Goal: Task Accomplishment & Management: Complete application form

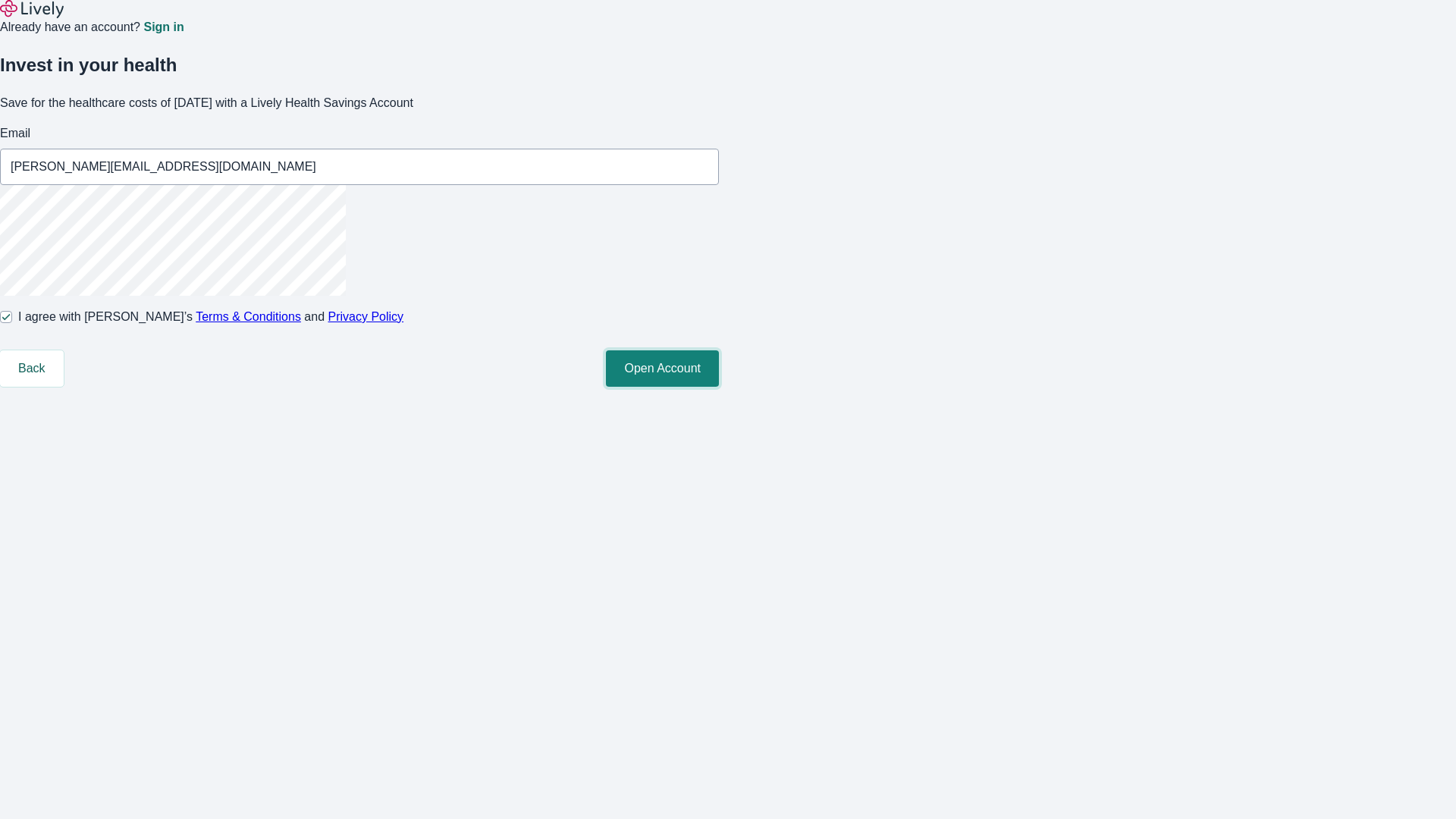
click at [719, 387] on button "Open Account" at bounding box center [662, 368] width 113 height 37
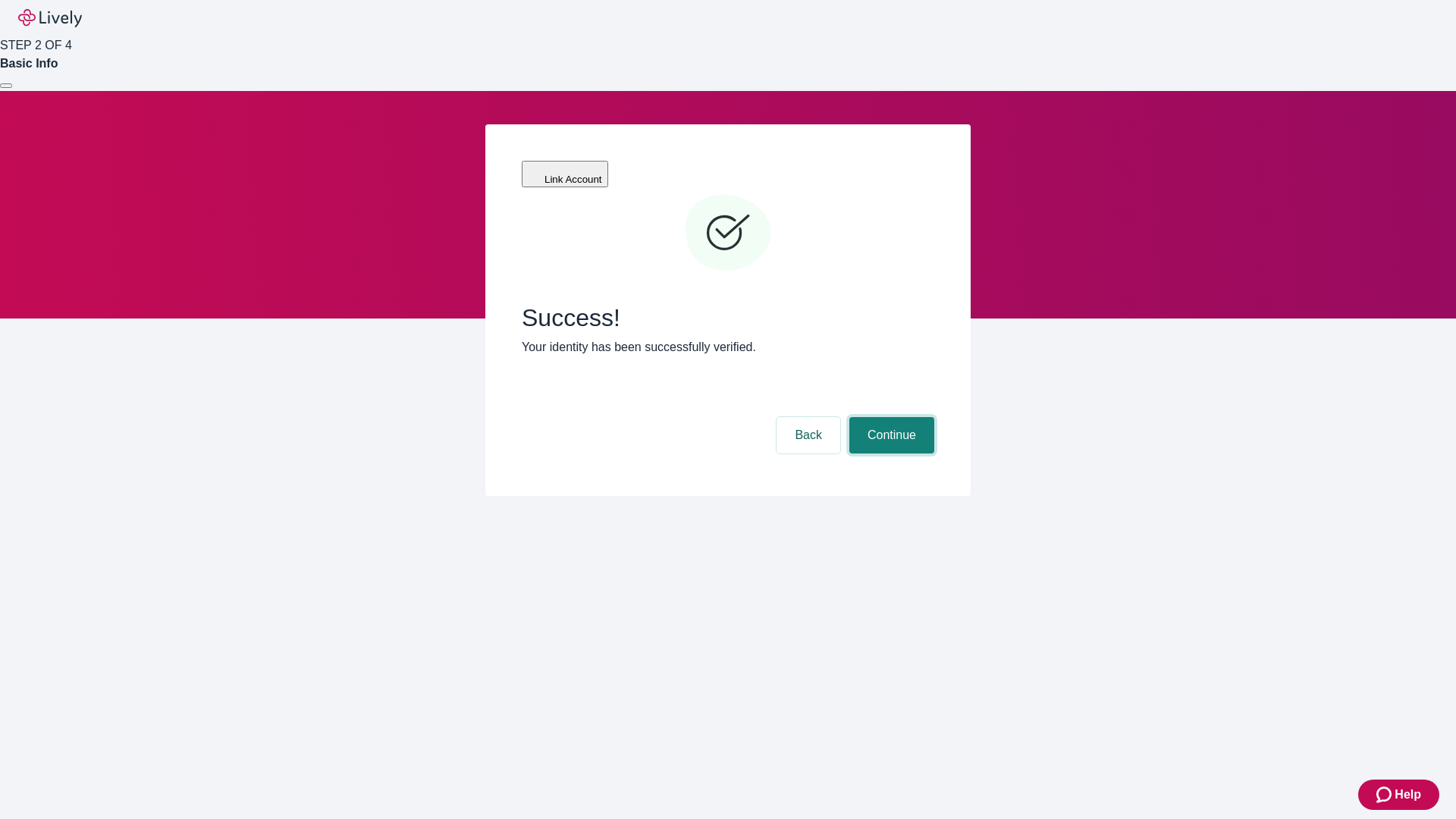
click at [890, 417] on button "Continue" at bounding box center [892, 435] width 85 height 37
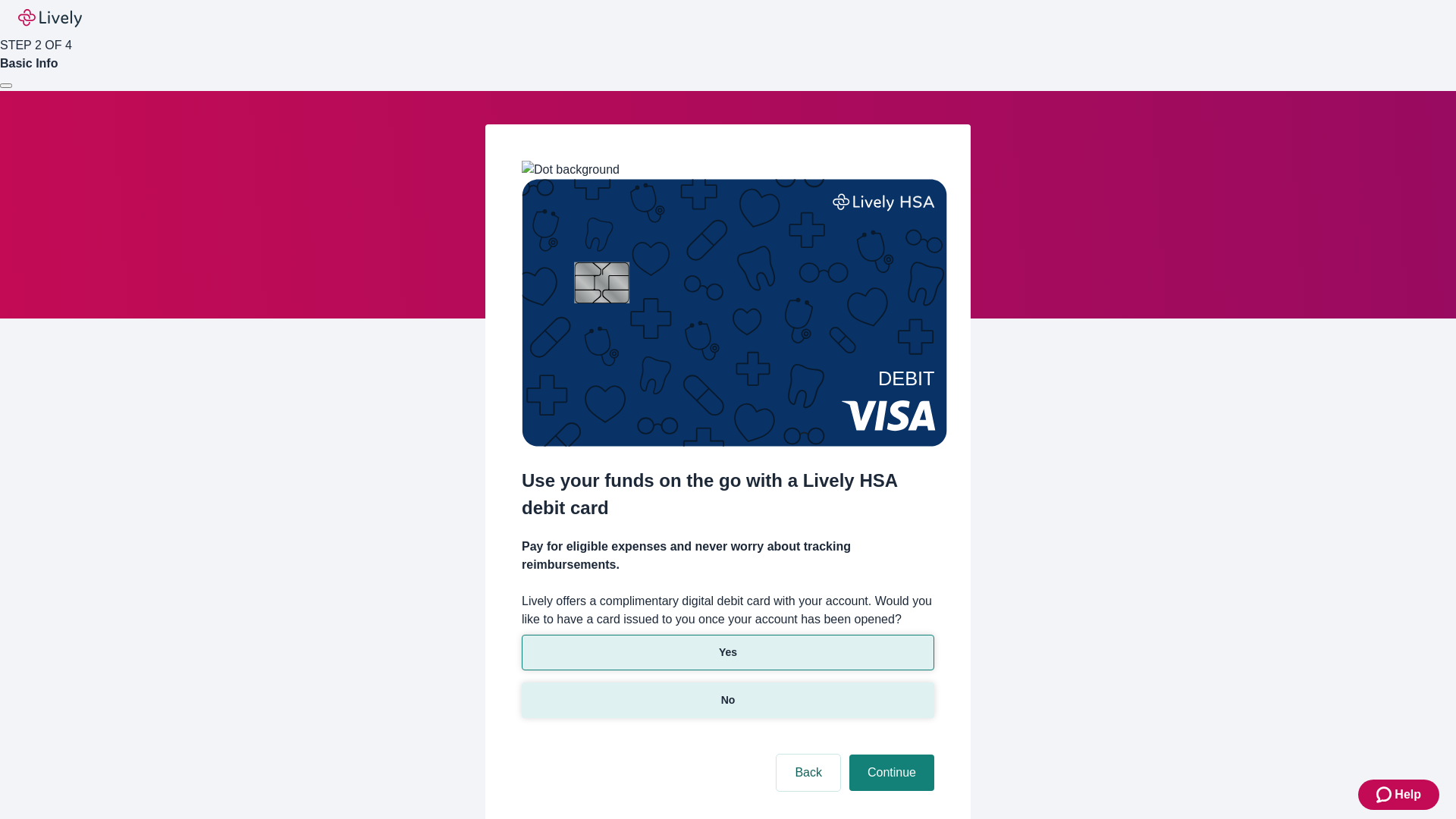
click at [727, 692] on p "No" at bounding box center [729, 701] width 15 height 16
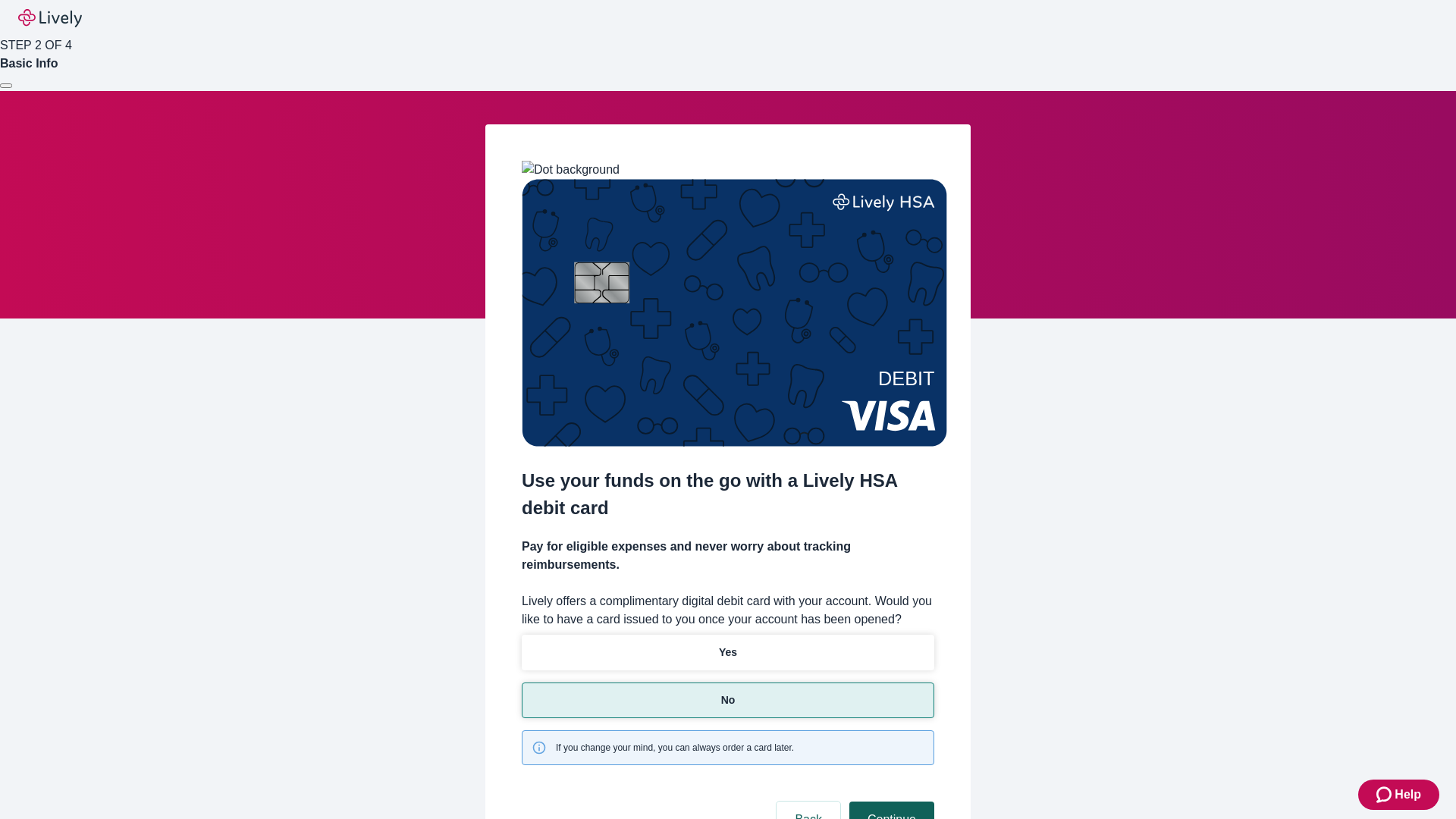
click at [890, 802] on button "Continue" at bounding box center [892, 820] width 85 height 37
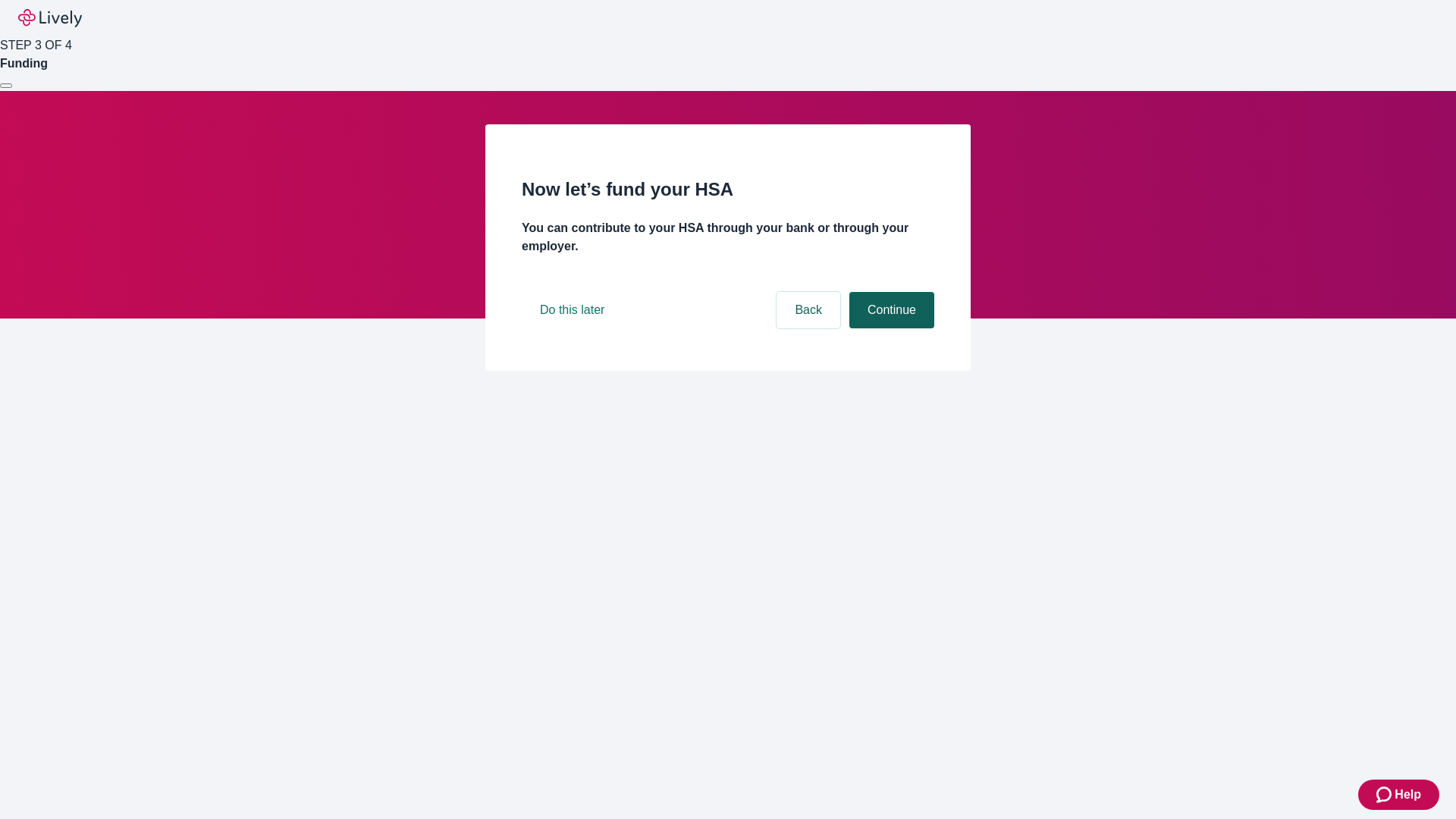
click at [890, 328] on button "Continue" at bounding box center [892, 310] width 85 height 37
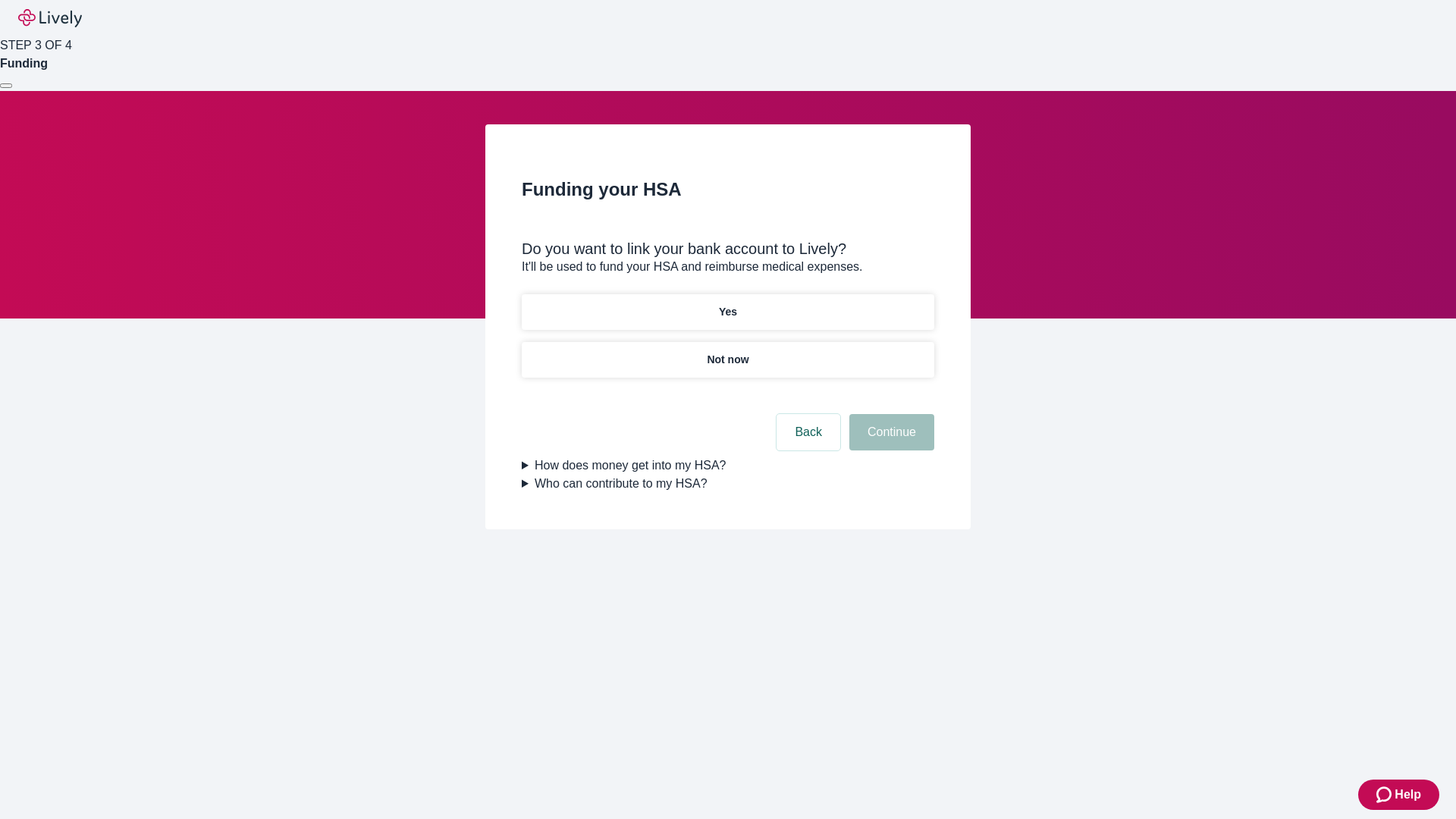
click at [727, 305] on p "Yes" at bounding box center [728, 313] width 18 height 16
click at [890, 414] on button "Continue" at bounding box center [892, 432] width 85 height 37
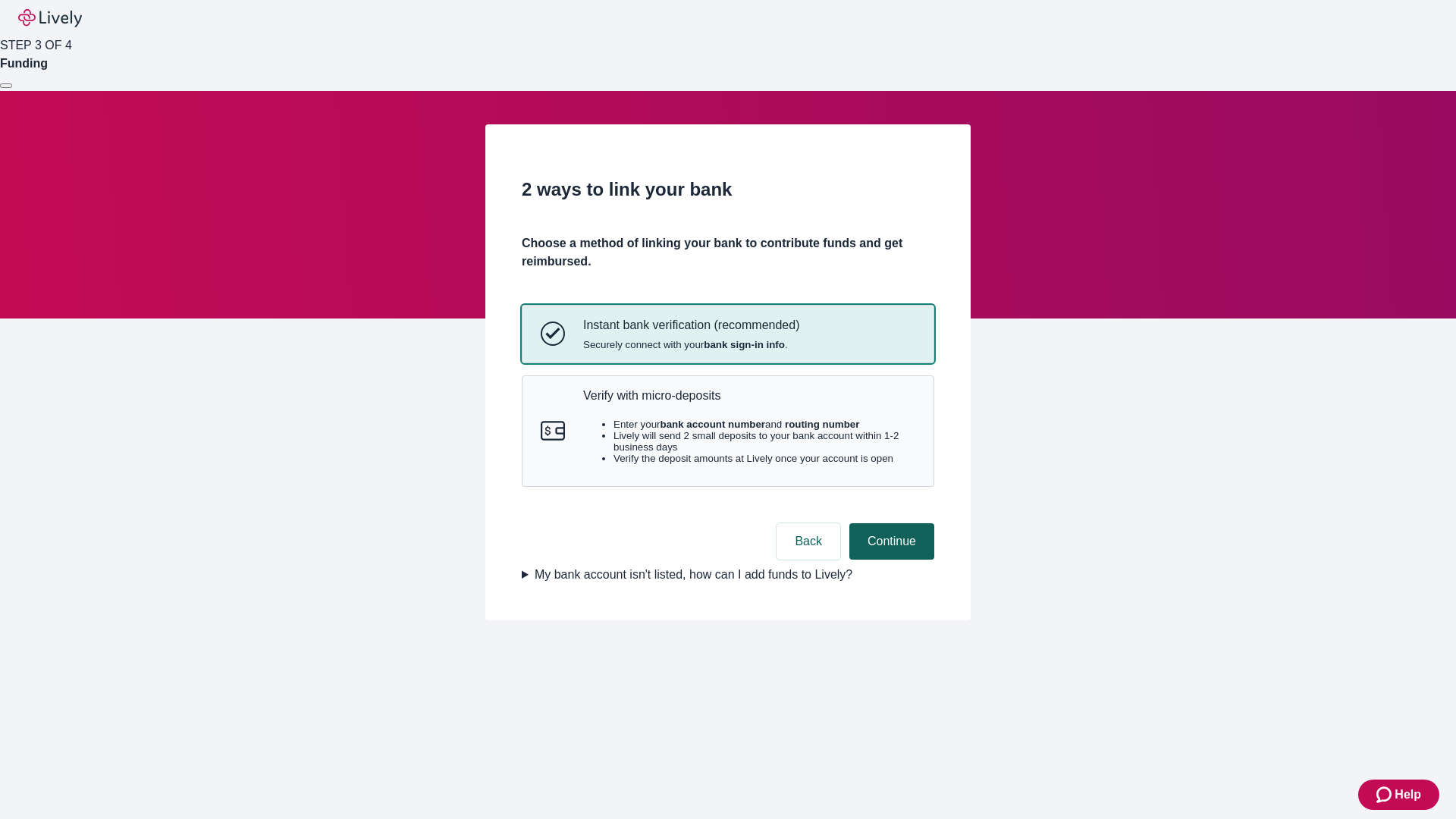
click at [748, 403] on p "Verify with micro-deposits" at bounding box center [748, 396] width 332 height 15
click at [890, 560] on button "Continue" at bounding box center [892, 541] width 85 height 37
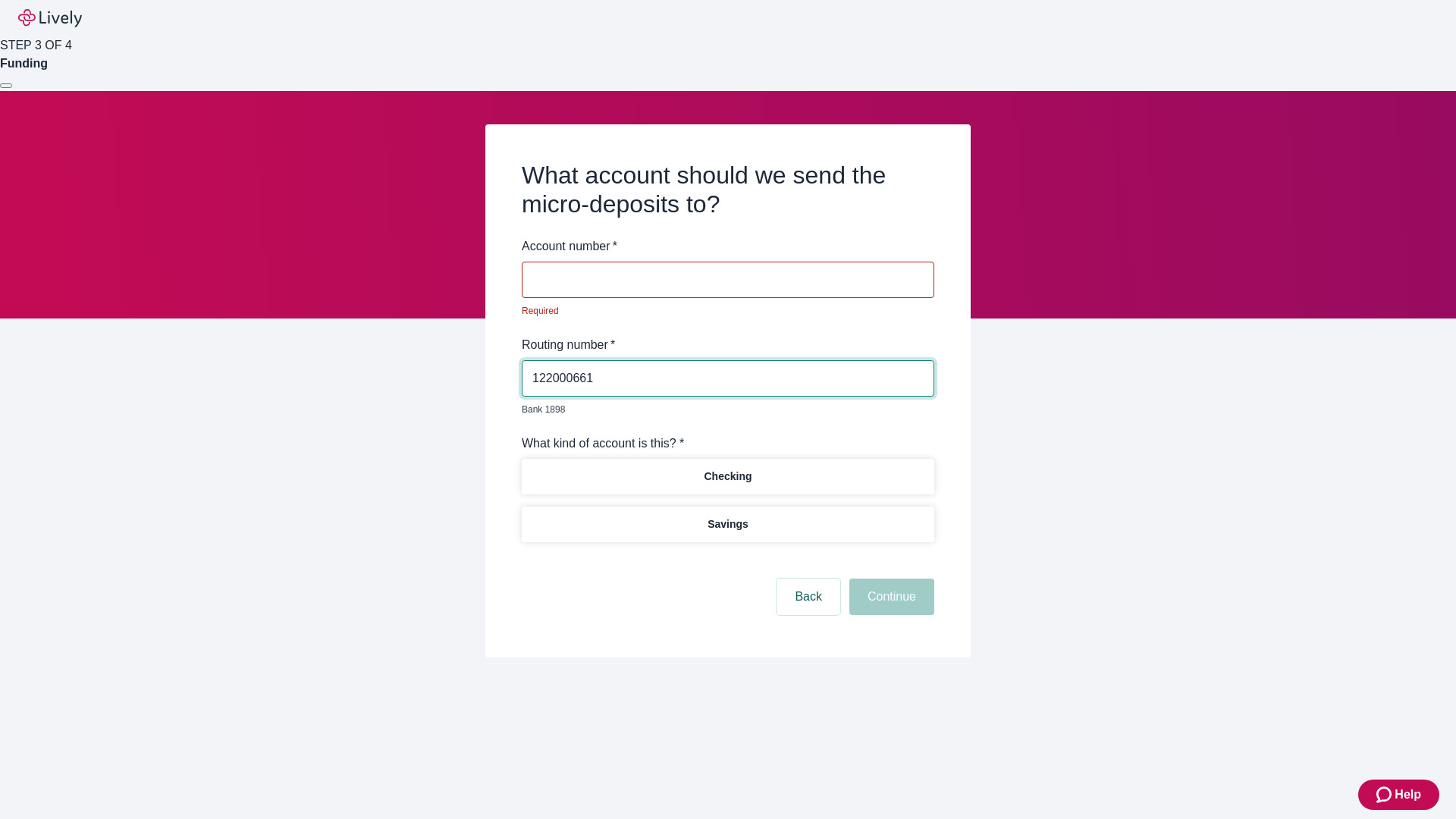
type input "122000661"
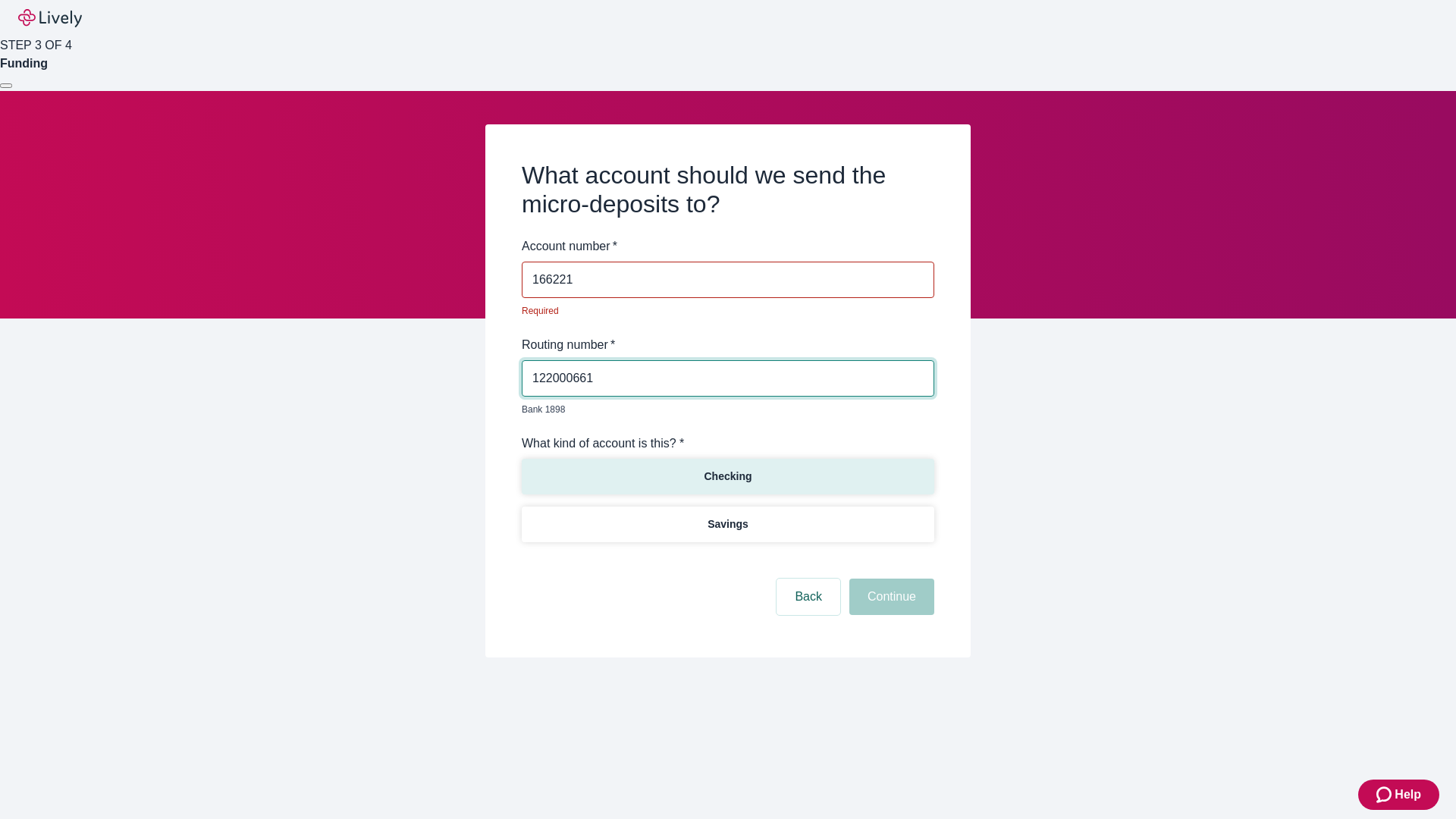
type input "166221"
click at [727, 469] on p "Checking" at bounding box center [727, 477] width 48 height 16
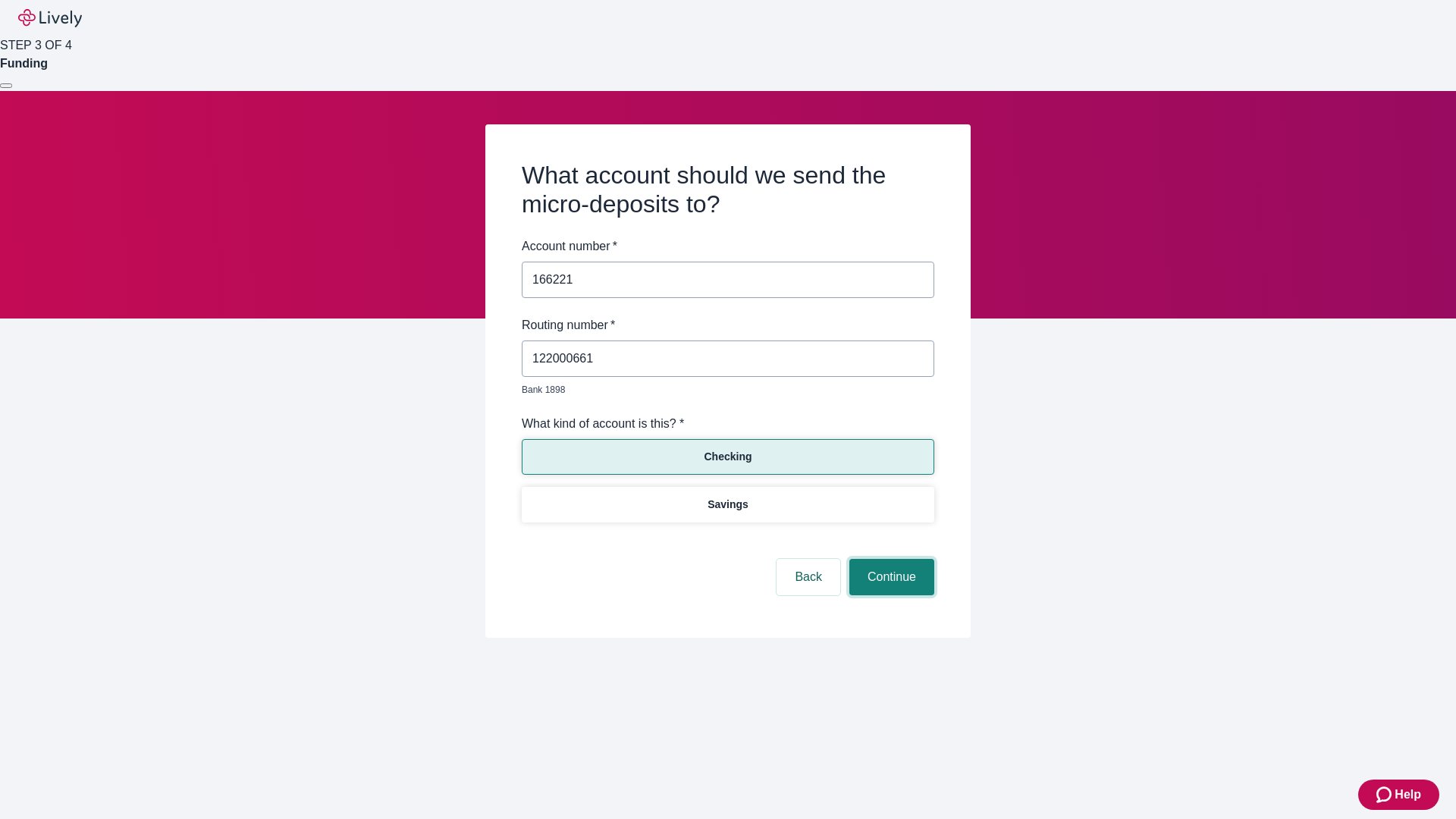
click at [890, 560] on button "Continue" at bounding box center [892, 577] width 85 height 37
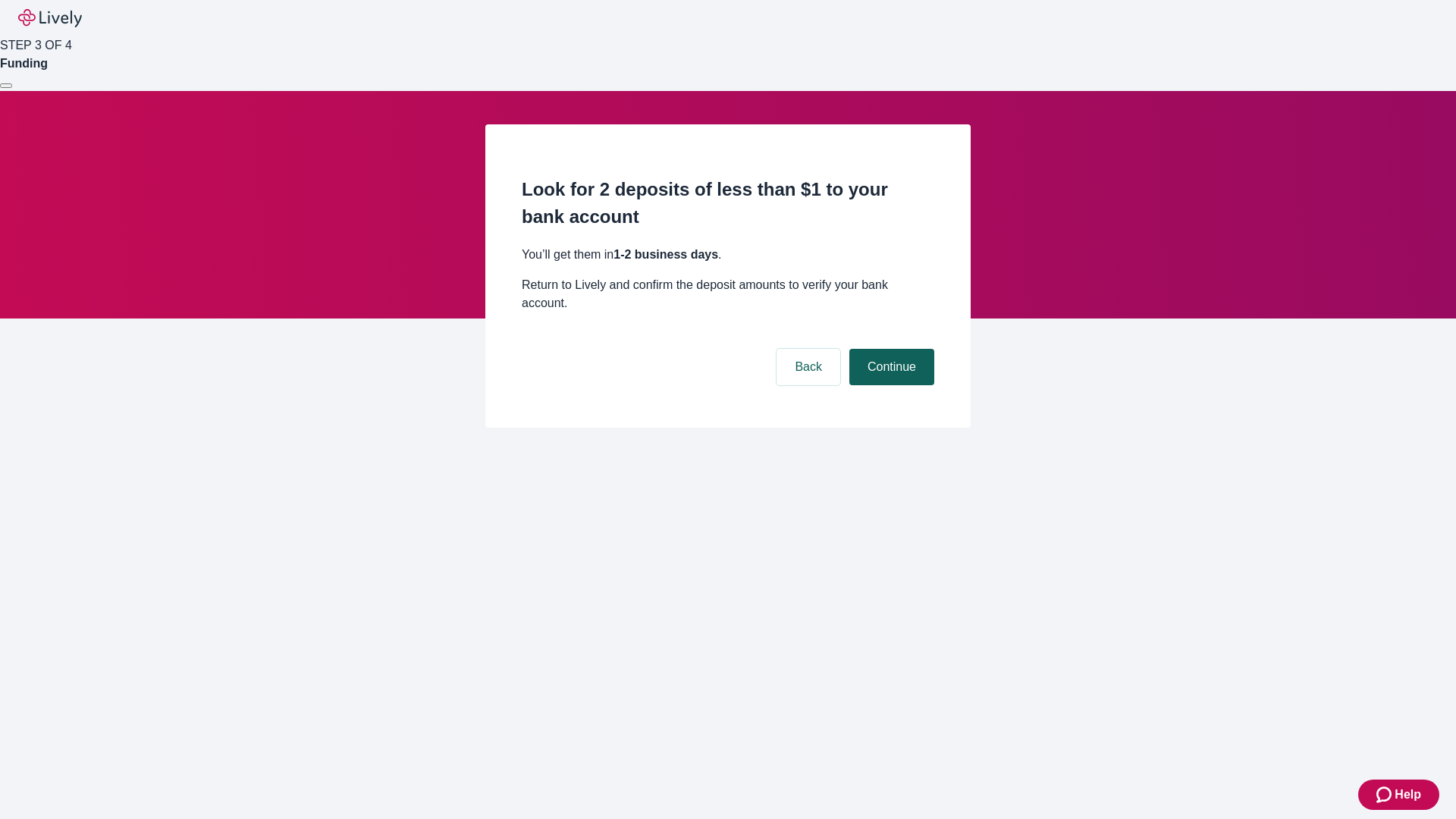
click at [890, 349] on button "Continue" at bounding box center [892, 367] width 85 height 37
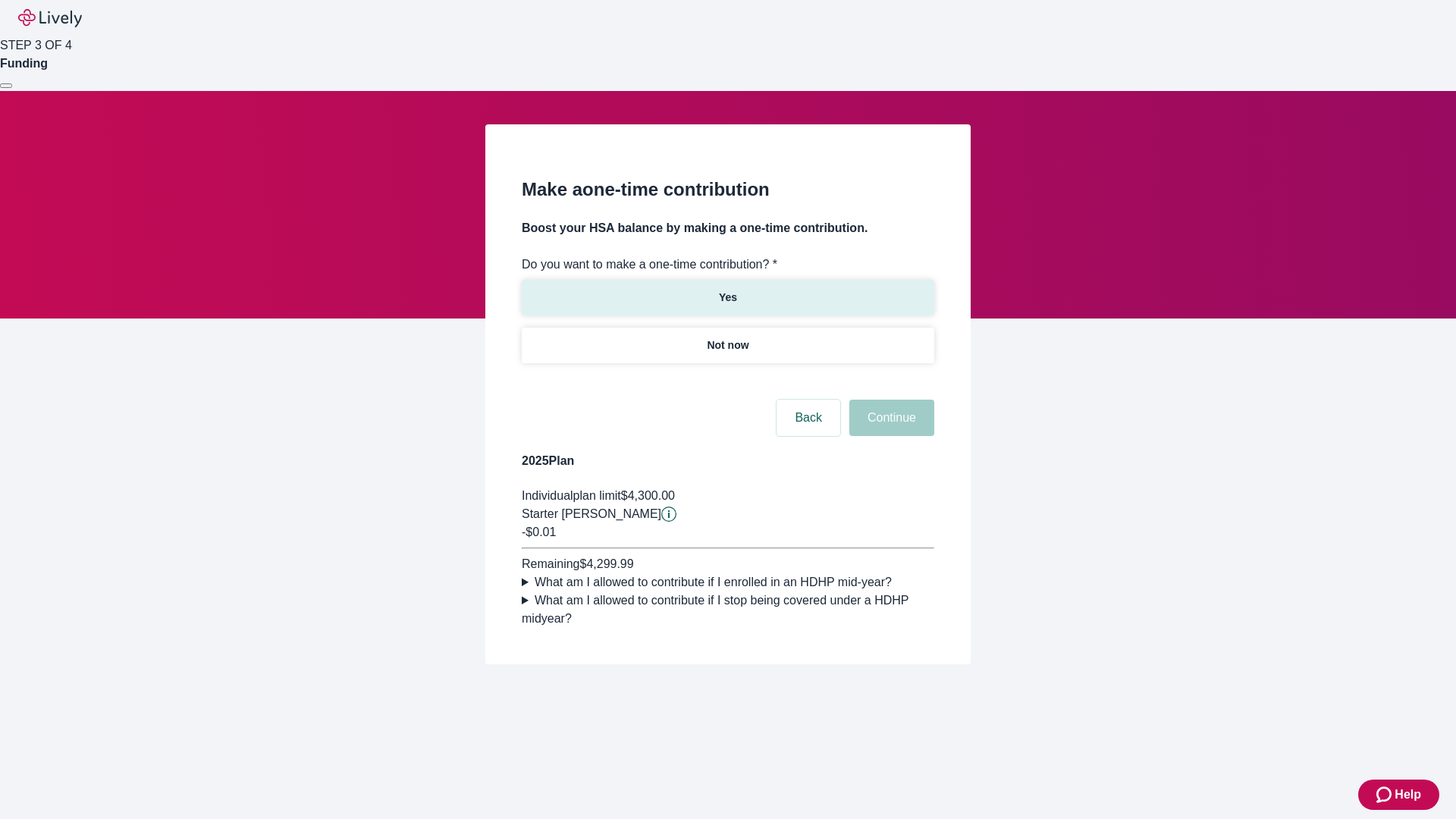
click at [727, 290] on p "Yes" at bounding box center [728, 298] width 18 height 16
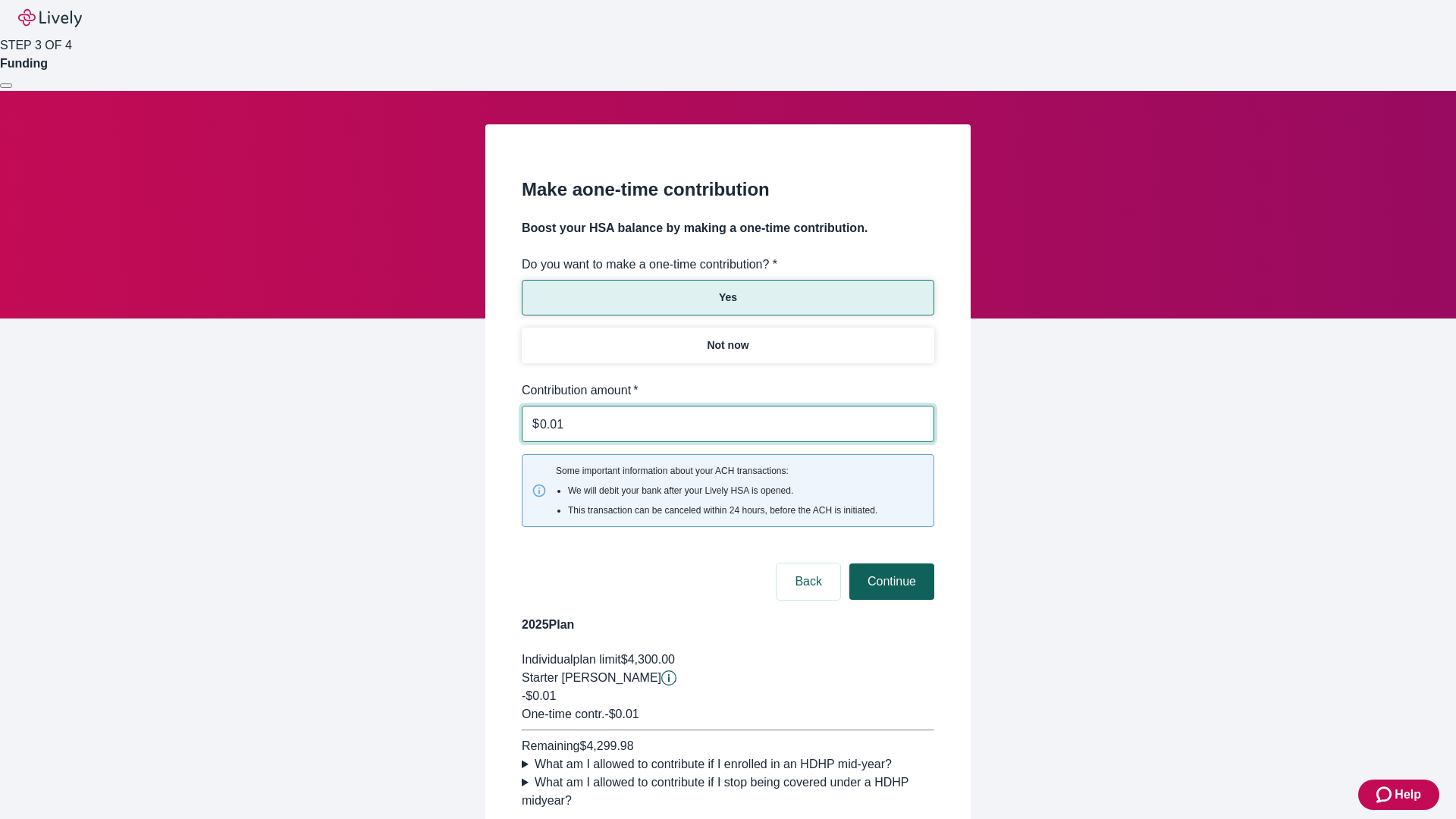
type input "0.01"
click at [890, 563] on button "Continue" at bounding box center [892, 581] width 85 height 37
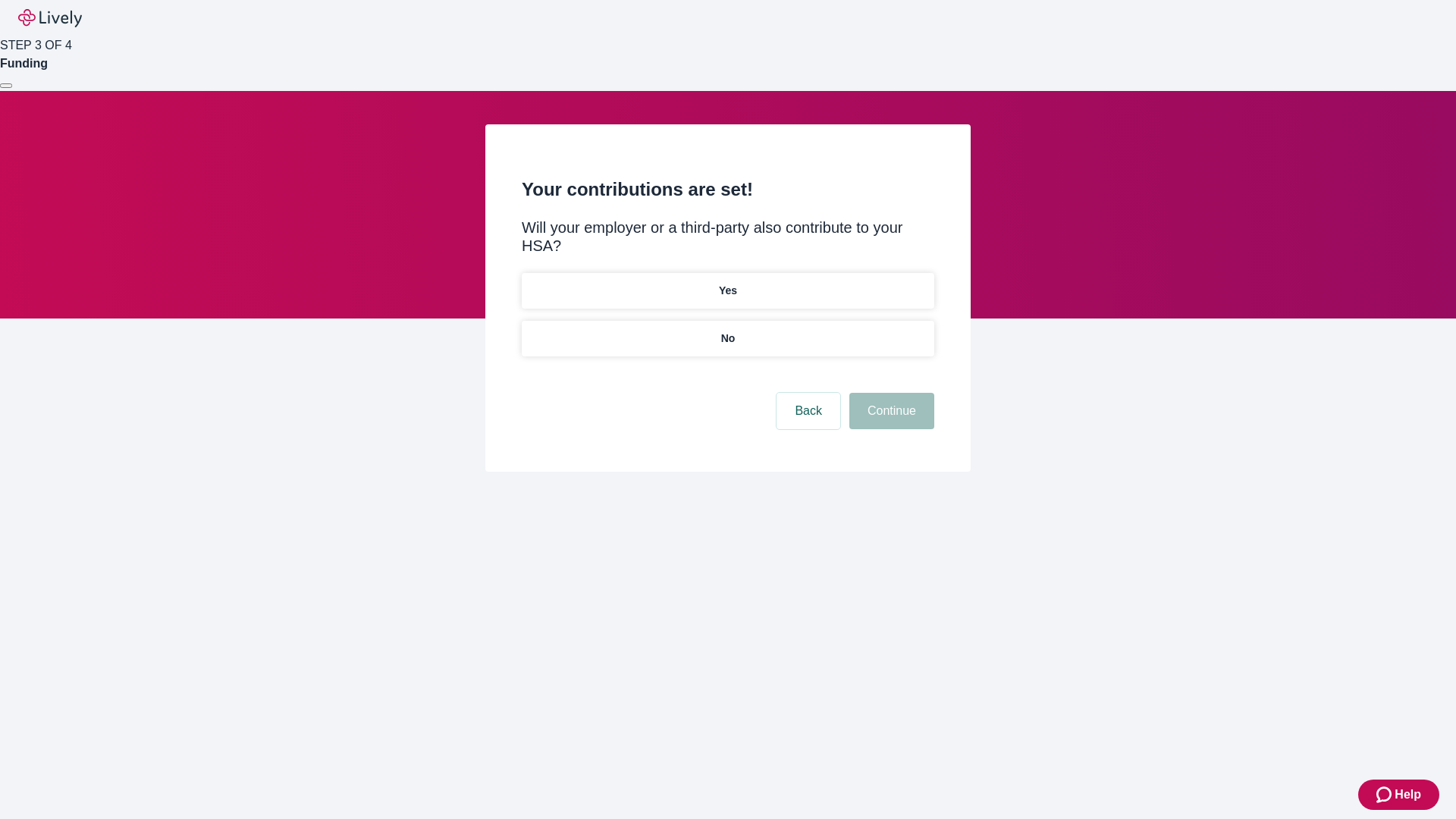
click at [727, 331] on p "No" at bounding box center [729, 339] width 15 height 16
click at [890, 393] on button "Continue" at bounding box center [892, 411] width 85 height 37
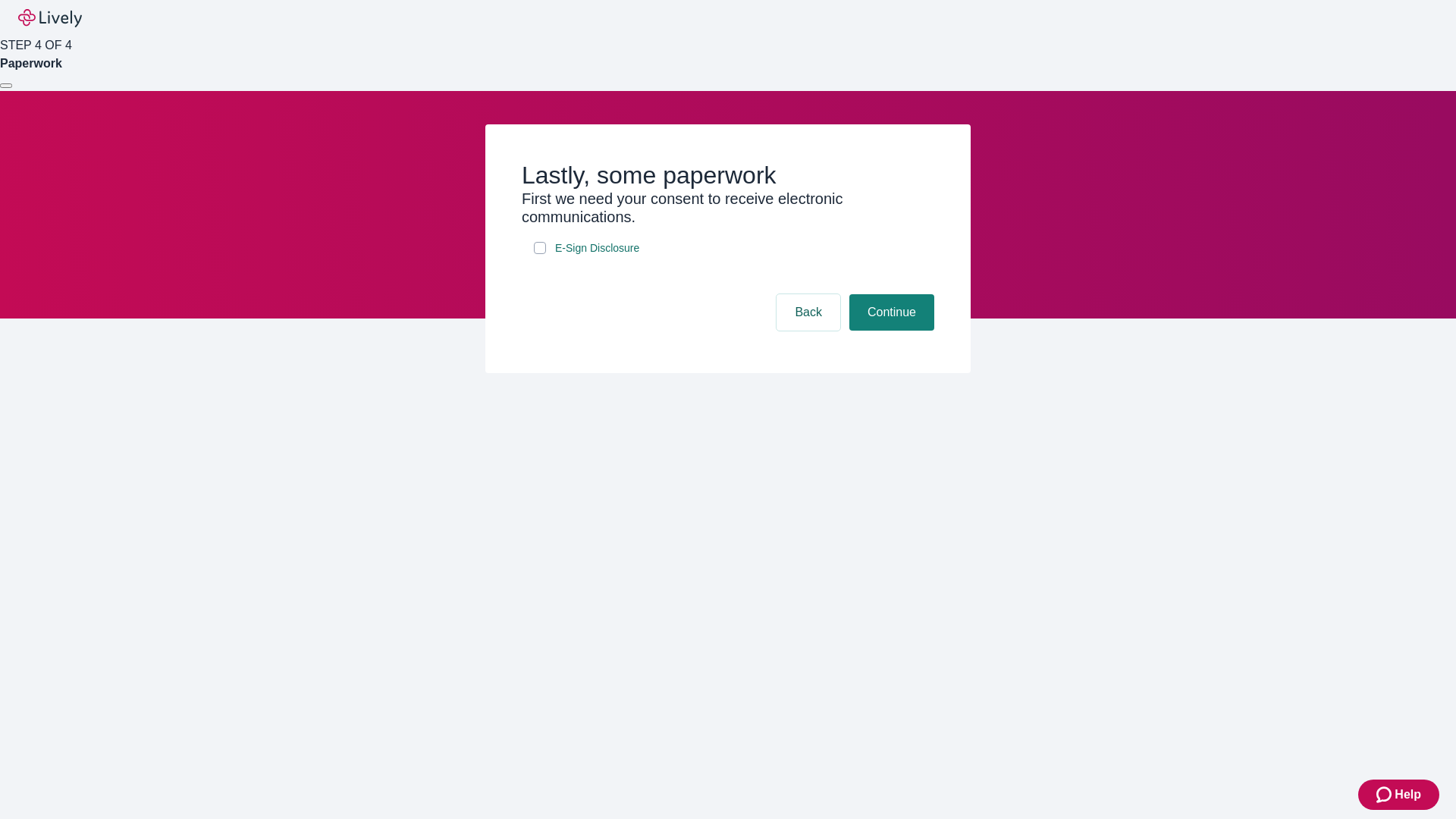
click at [539, 254] on input "E-Sign Disclosure" at bounding box center [539, 247] width 12 height 12
checkbox input "true"
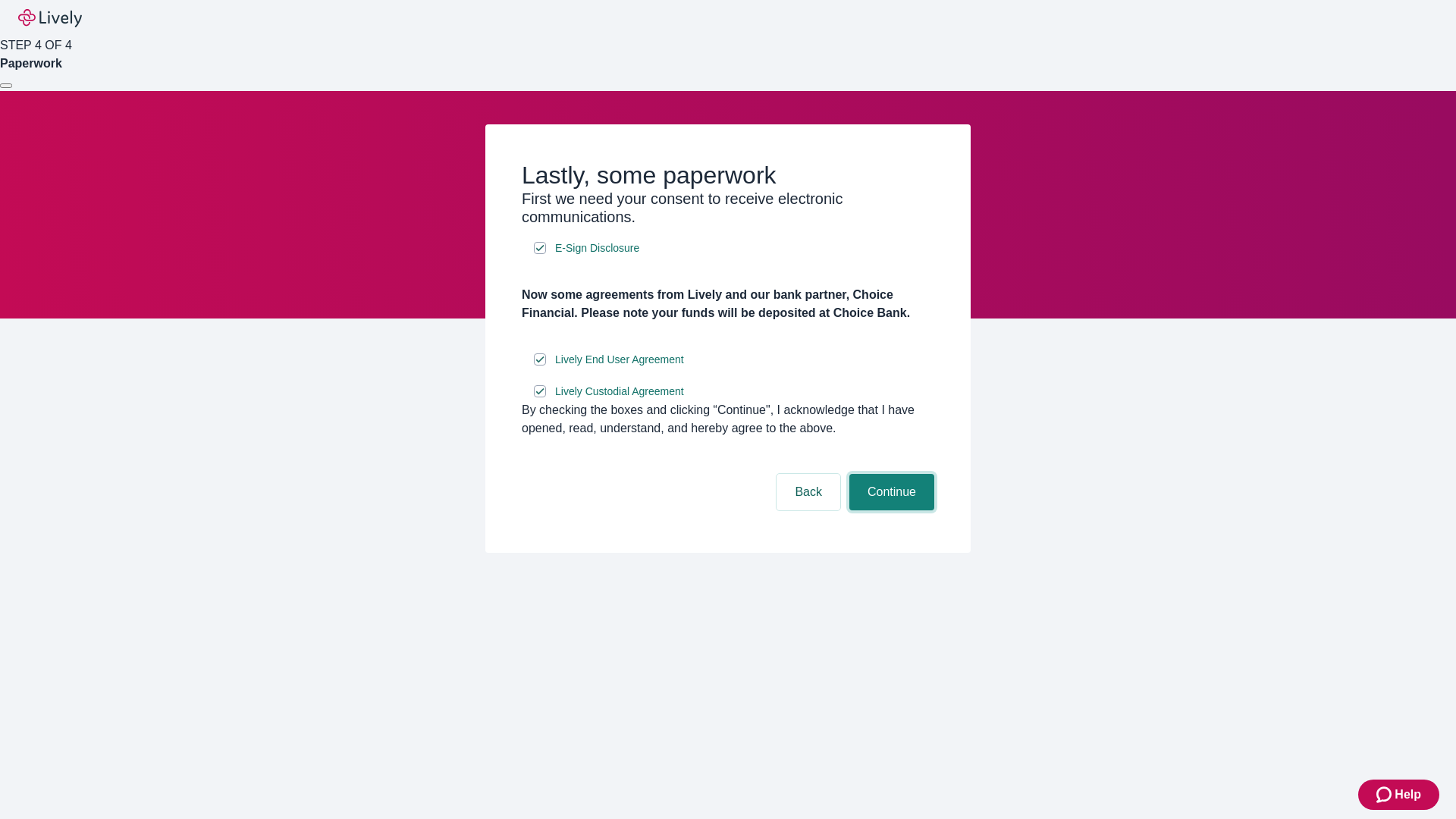
click at [890, 510] on button "Continue" at bounding box center [892, 492] width 85 height 37
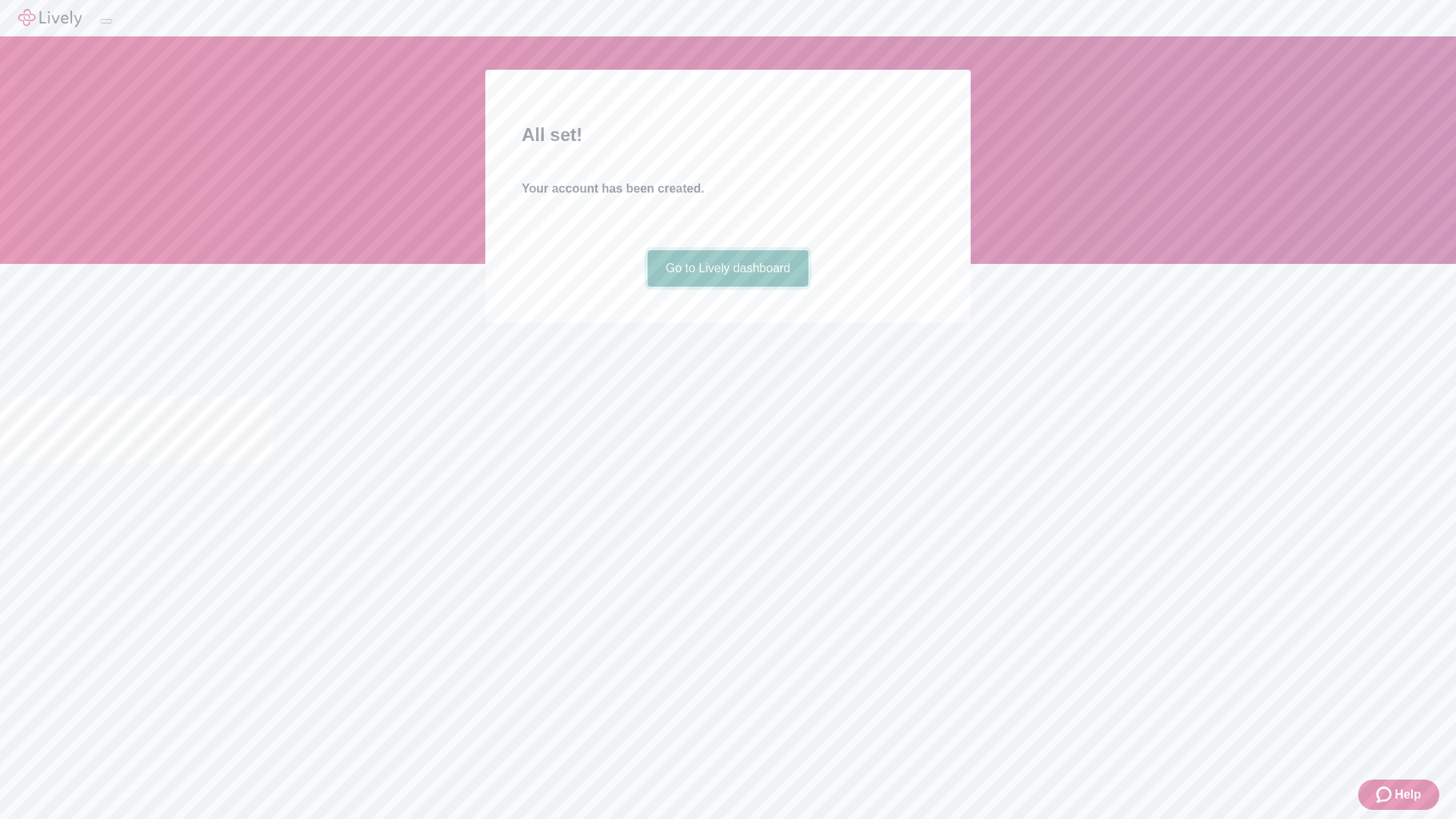
click at [727, 287] on link "Go to Lively dashboard" at bounding box center [728, 269] width 162 height 37
